Goal: Navigation & Orientation: Find specific page/section

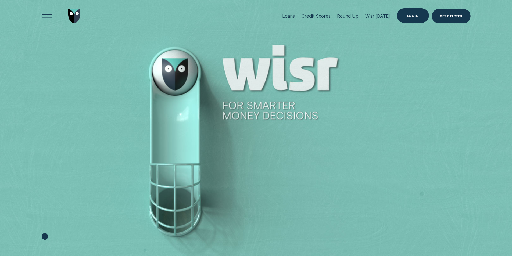
click at [411, 19] on div "Log in" at bounding box center [412, 15] width 32 height 15
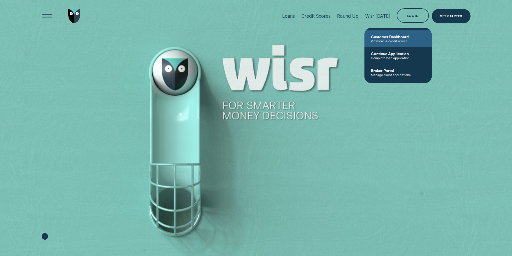
click at [403, 38] on span "Customer Dashboard" at bounding box center [398, 36] width 54 height 5
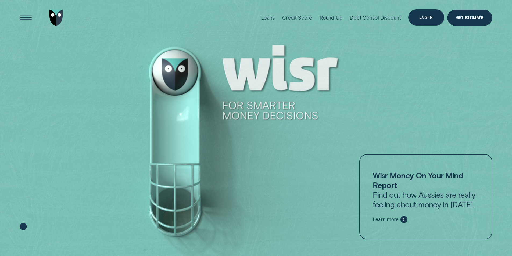
drag, startPoint x: 429, startPoint y: 13, endPoint x: 429, endPoint y: 18, distance: 4.6
click at [429, 13] on div "Log in" at bounding box center [426, 17] width 36 height 16
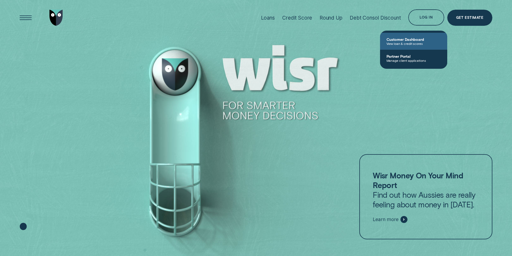
click at [409, 46] on link "Customer Dashboard View loan & credit scores" at bounding box center [413, 41] width 67 height 17
